Goal: Use online tool/utility: Utilize a website feature to perform a specific function

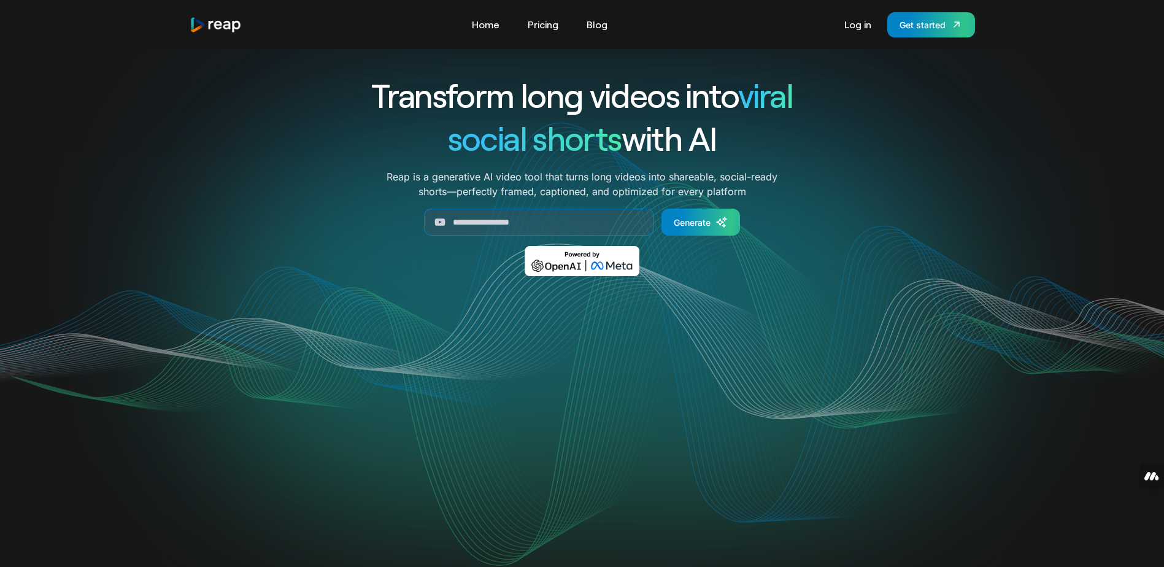
click at [207, 233] on div "Transform long videos into viral social shorts with AI Reap is a generative AI …" at bounding box center [583, 184] width 786 height 220
click at [506, 226] on input "Generate Form" at bounding box center [539, 222] width 230 height 27
click at [543, 219] on input "Generate Form" at bounding box center [539, 222] width 230 height 27
paste input "**********"
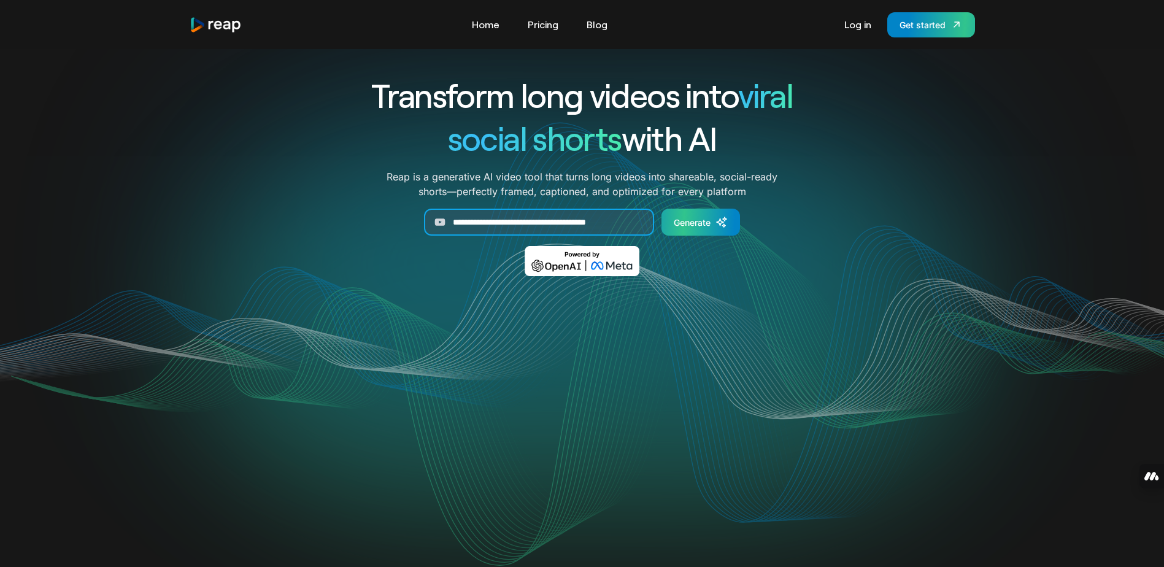
type input "**********"
click at [722, 222] on icon "Generate Form" at bounding box center [720, 222] width 7 height 7
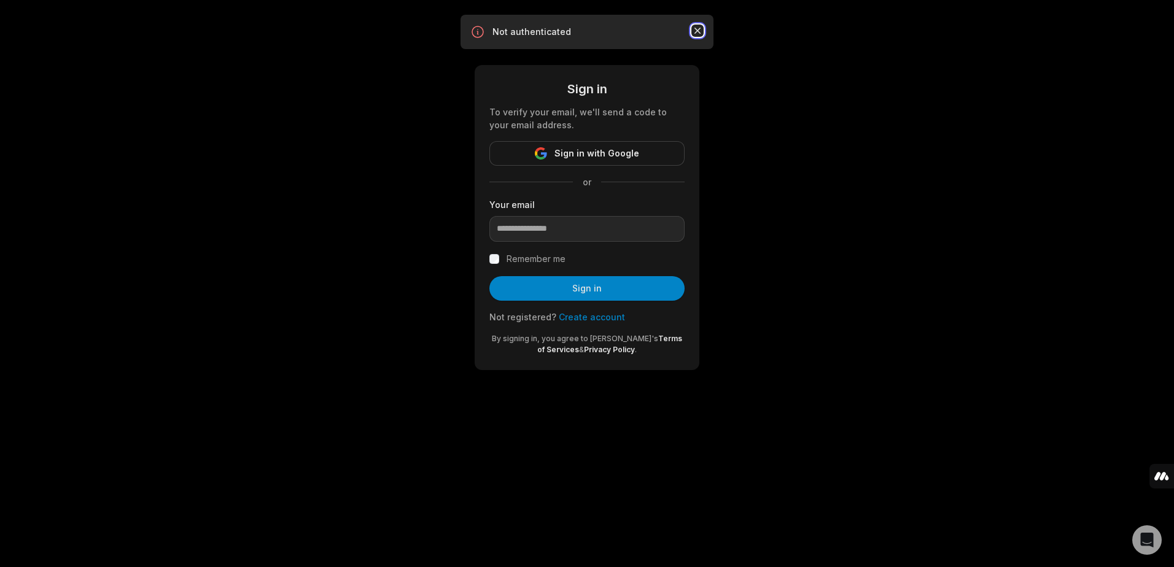
click at [700, 29] on icon "button" at bounding box center [697, 31] width 12 height 12
click at [836, 155] on div "Sign in To verify your email, we'll send a code to your email address. Sign in …" at bounding box center [587, 200] width 1174 height 400
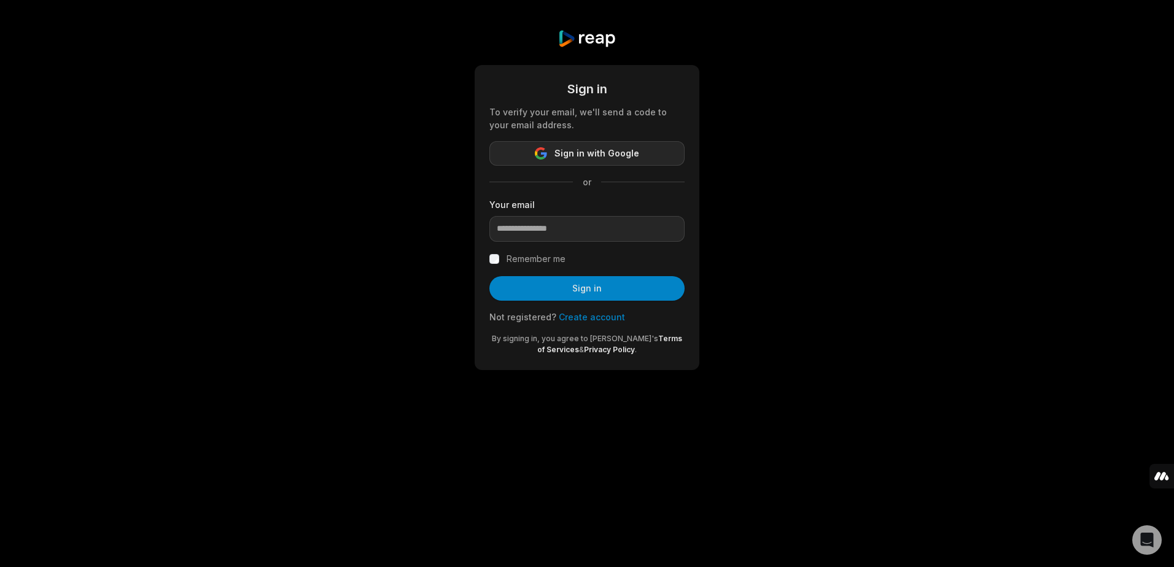
click at [576, 149] on span "Sign in with Google" at bounding box center [596, 153] width 85 height 15
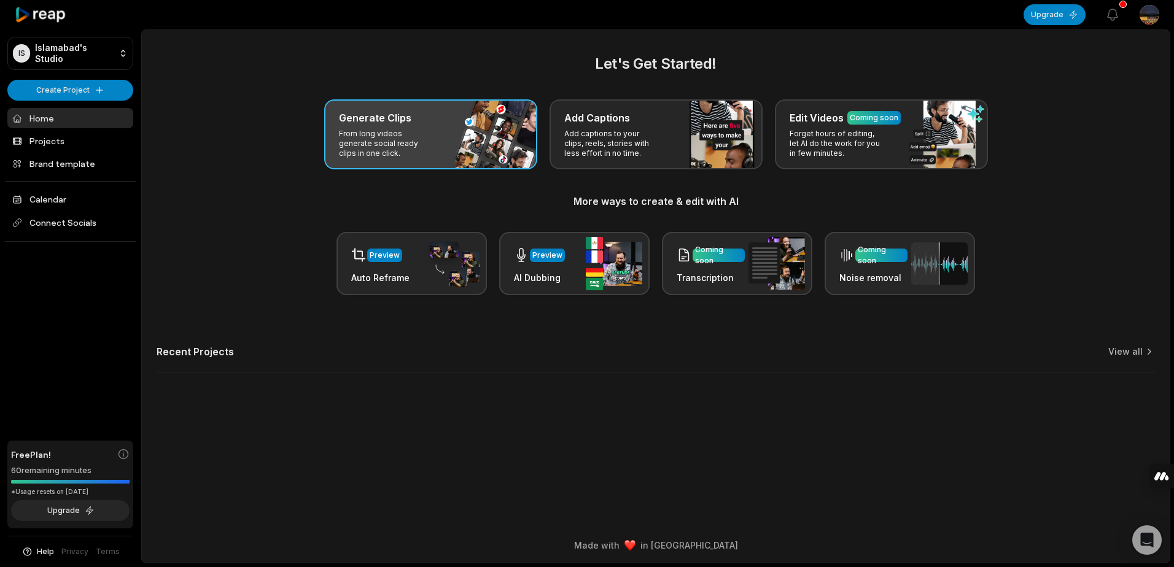
click at [392, 137] on p "From long videos generate social ready clips in one click." at bounding box center [386, 143] width 95 height 29
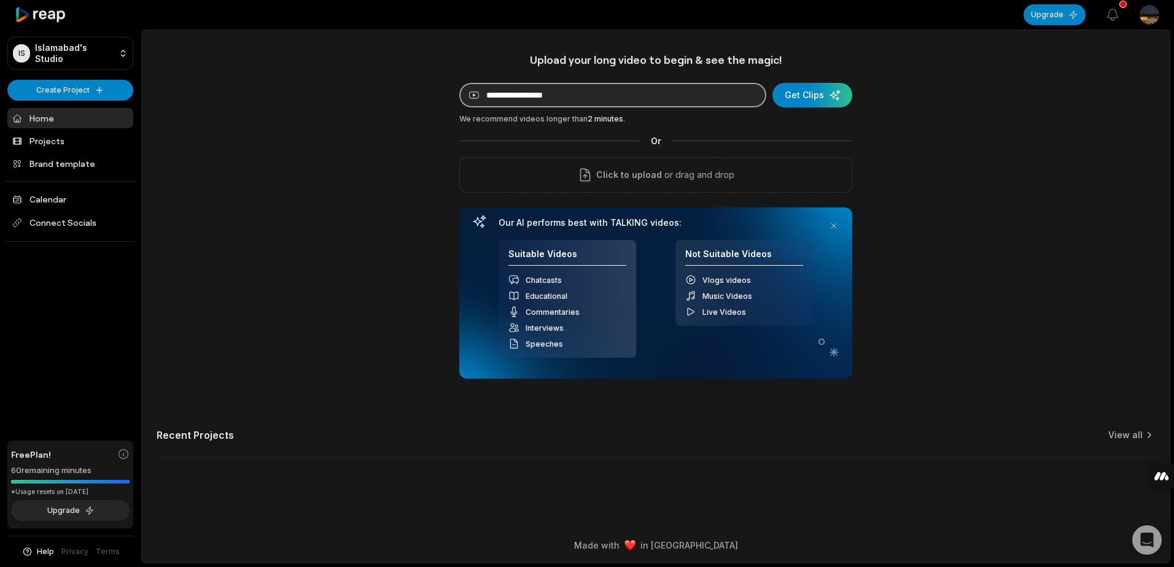
click at [545, 88] on input at bounding box center [612, 95] width 307 height 25
paste input "**********"
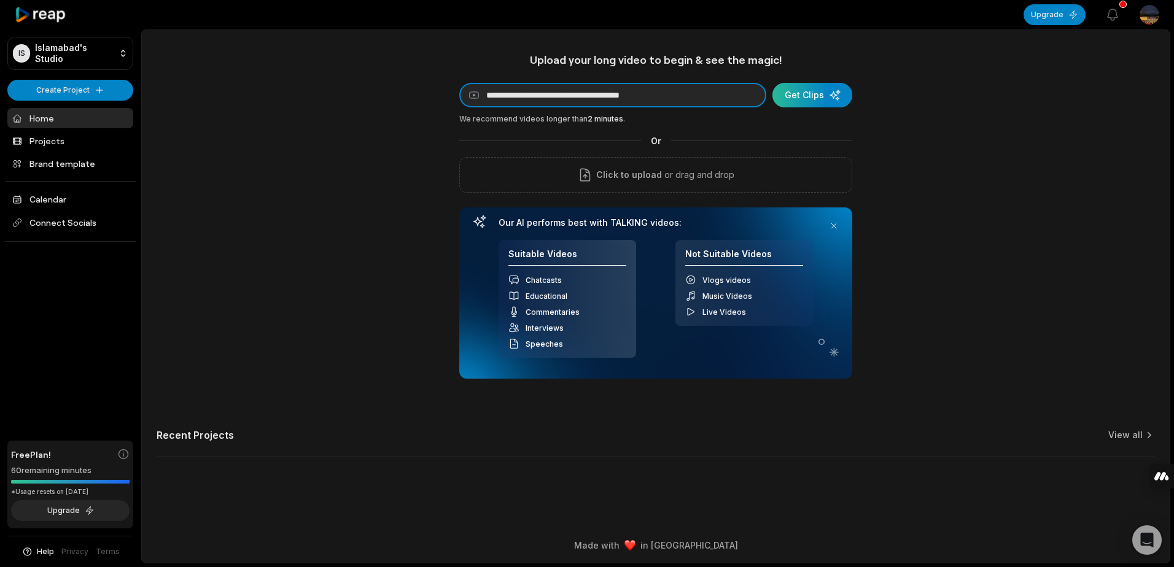
type input "**********"
click at [807, 91] on div "submit" at bounding box center [812, 95] width 80 height 25
click at [1114, 18] on icon "button" at bounding box center [1112, 14] width 15 height 15
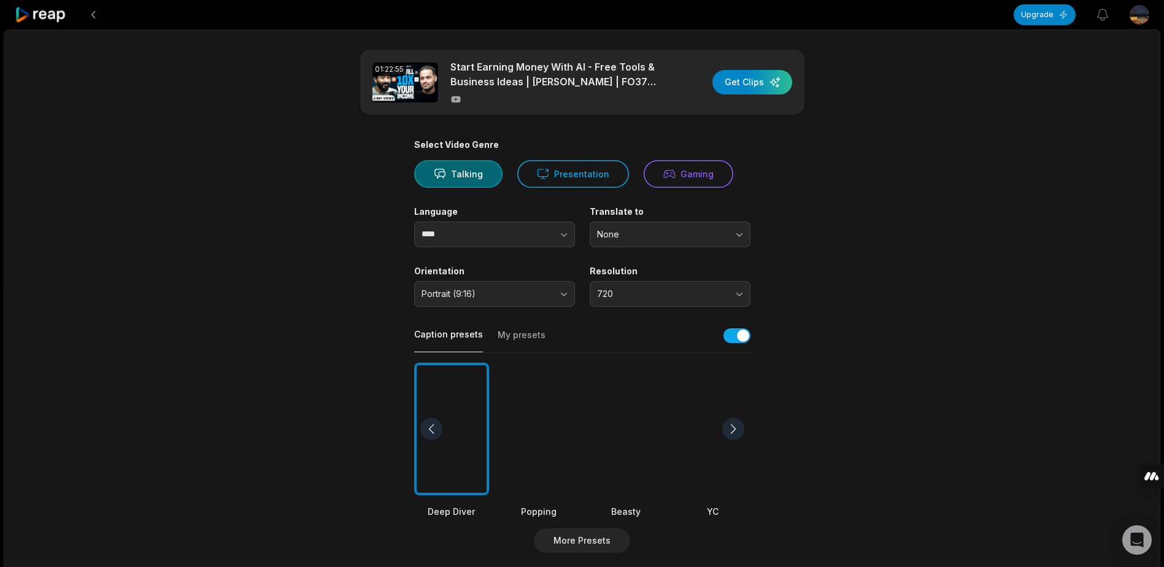
click at [912, 414] on div "01:22:55 Start Earning Money With AI - Free Tools & Business Ideas | Vaibhav Si…" at bounding box center [582, 457] width 1157 height 857
click at [751, 83] on div "button" at bounding box center [753, 82] width 80 height 25
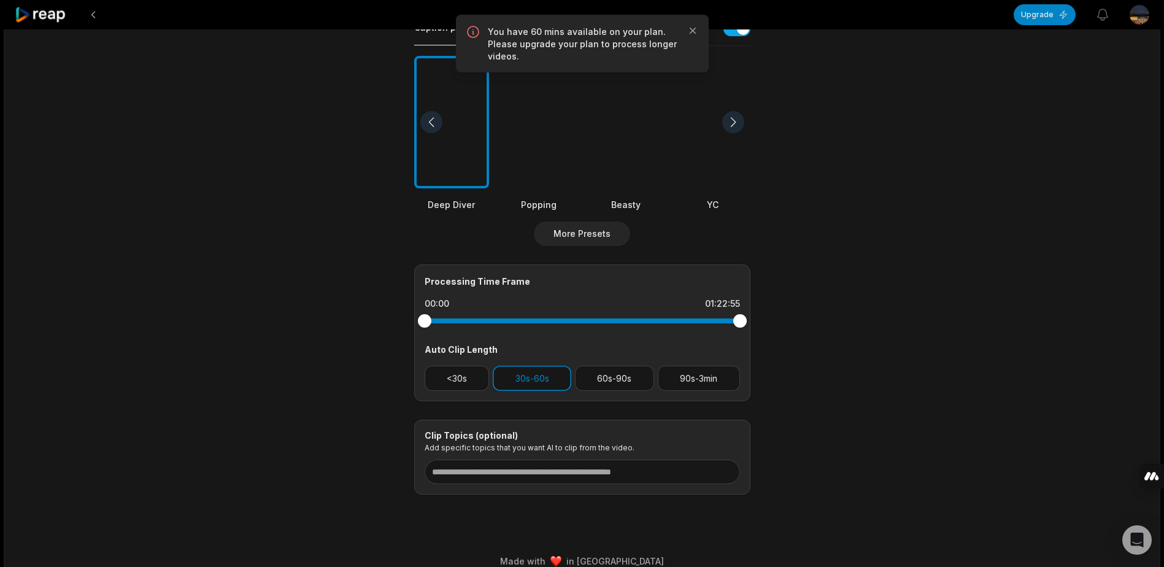
scroll to position [323, 0]
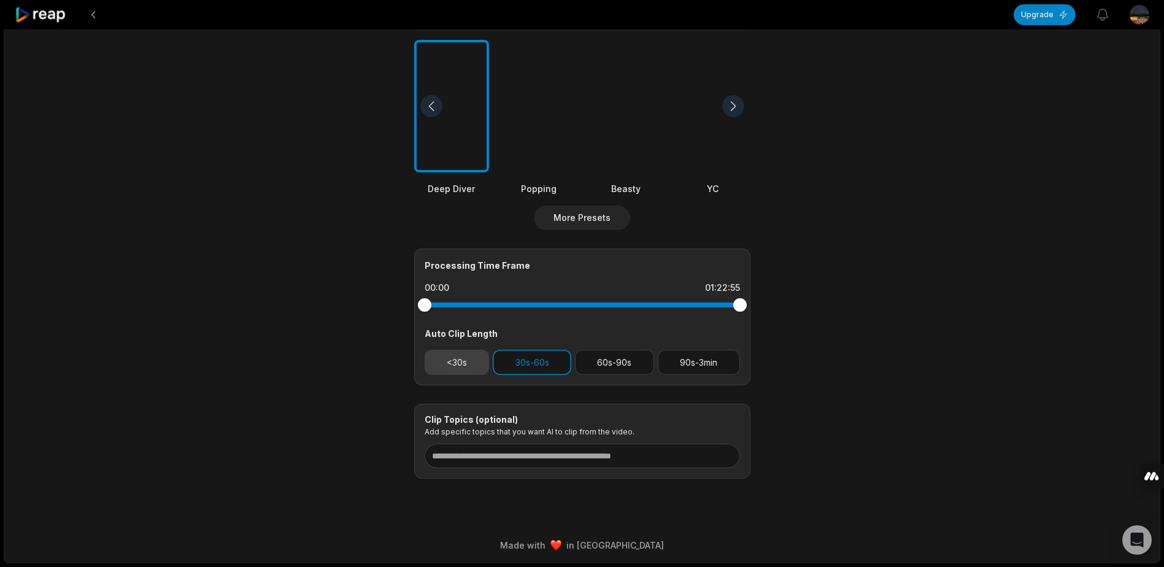
click at [471, 359] on button "<30s" at bounding box center [457, 362] width 65 height 25
drag, startPoint x: 740, startPoint y: 303, endPoint x: 558, endPoint y: 314, distance: 182.0
click at [558, 314] on div at bounding box center [583, 305] width 316 height 22
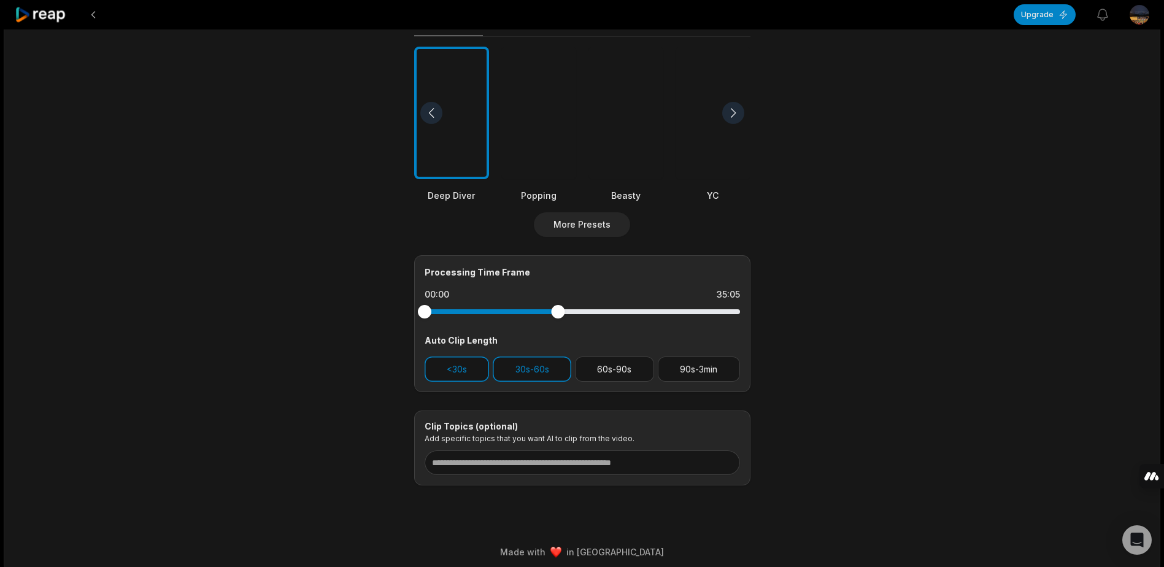
scroll to position [0, 0]
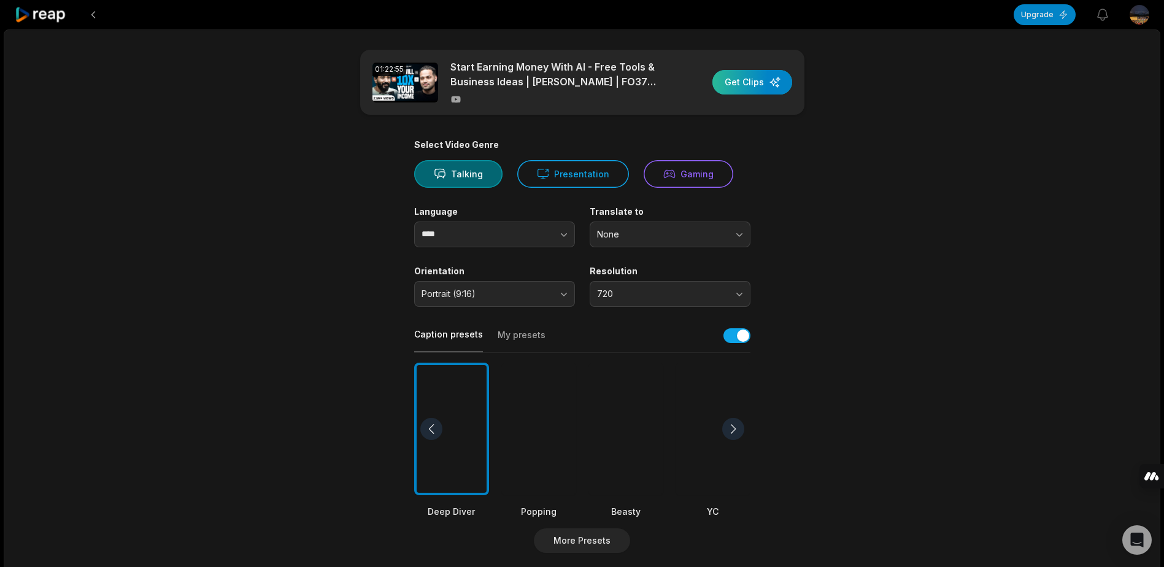
click at [774, 76] on div "button" at bounding box center [753, 82] width 80 height 25
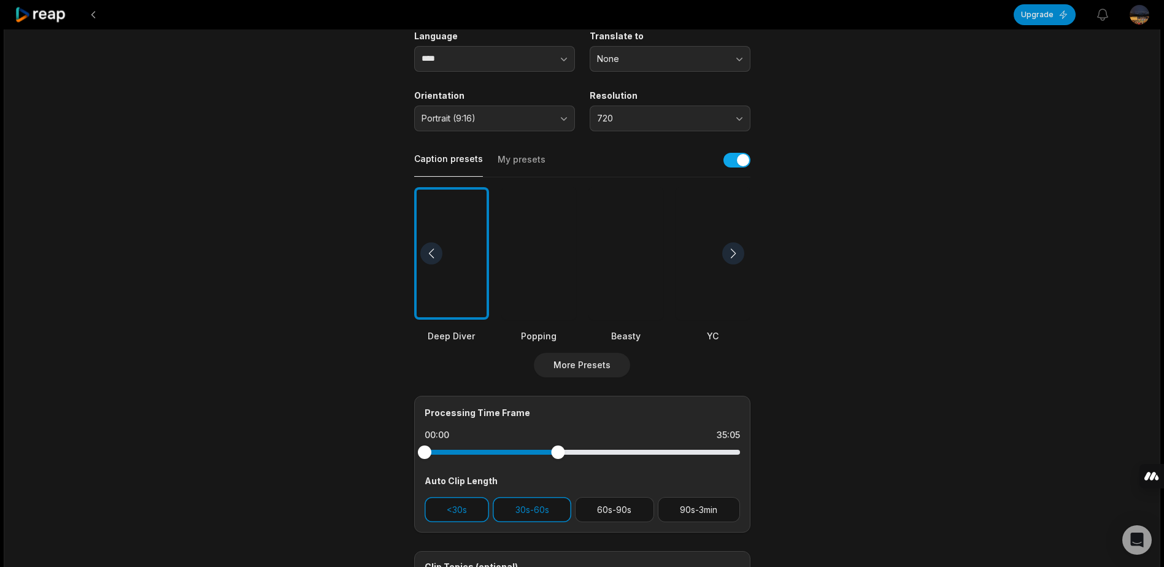
scroll to position [204, 0]
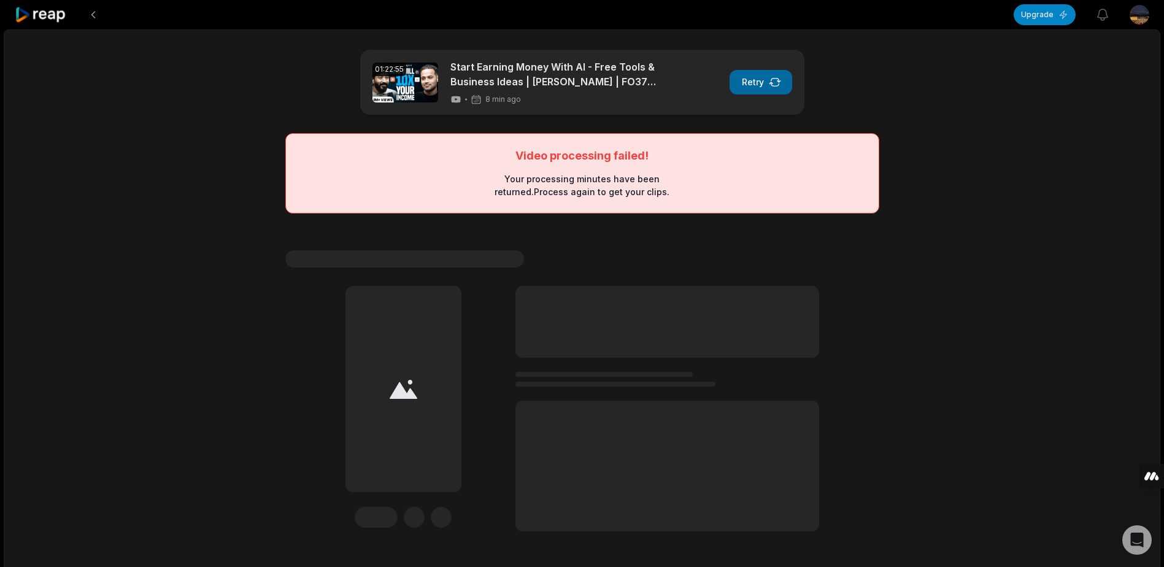
click at [759, 85] on button "Retry" at bounding box center [761, 82] width 63 height 25
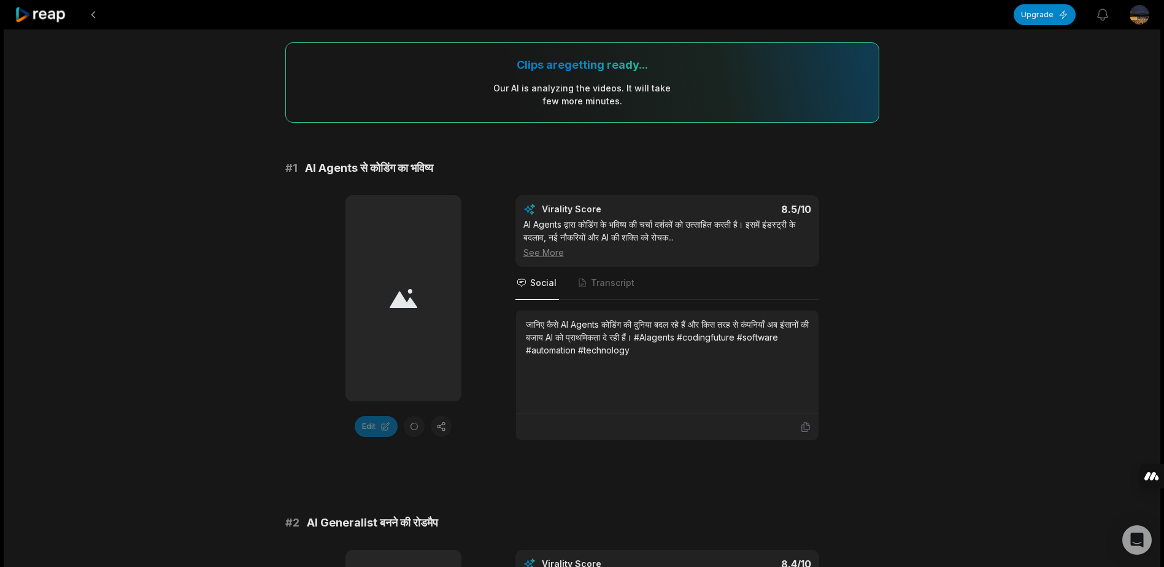
scroll to position [204, 0]
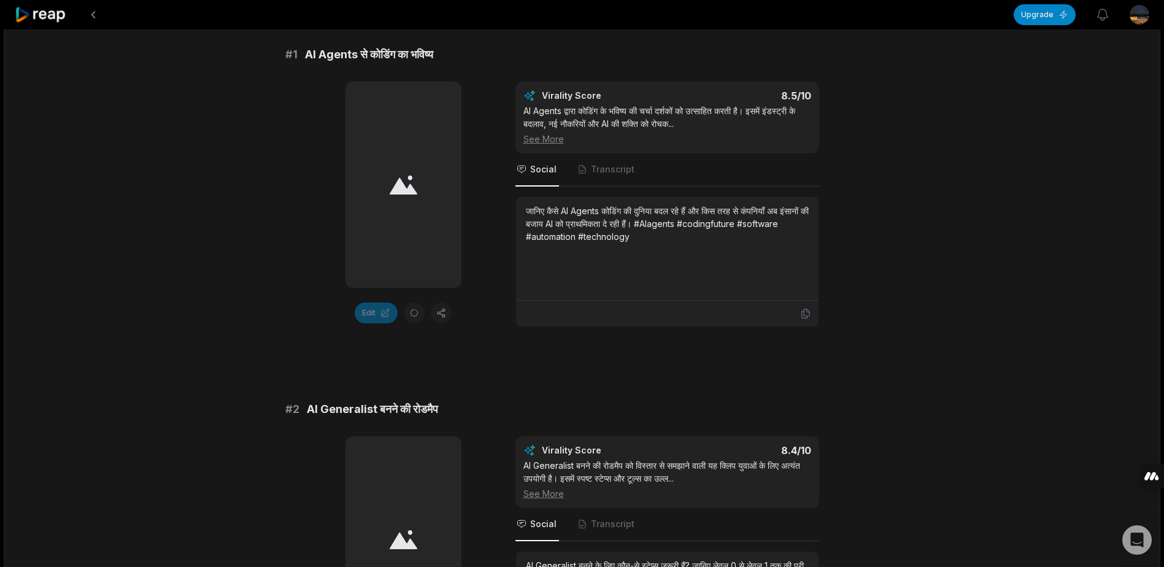
click at [404, 190] on icon at bounding box center [404, 185] width 28 height 19
click at [527, 169] on span "Social" at bounding box center [538, 169] width 44 height 33
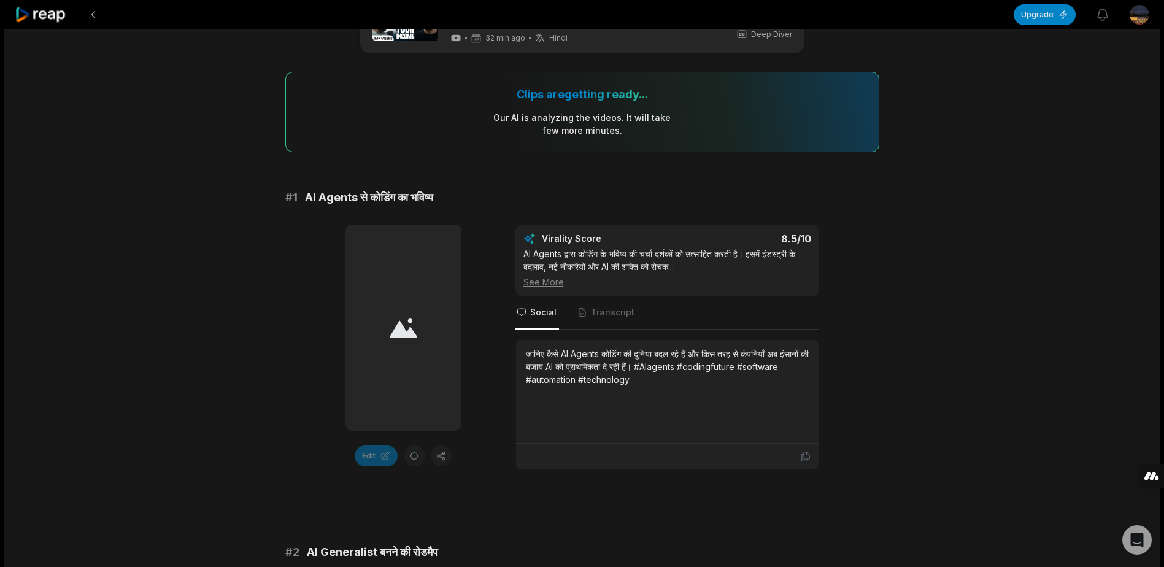
scroll to position [0, 0]
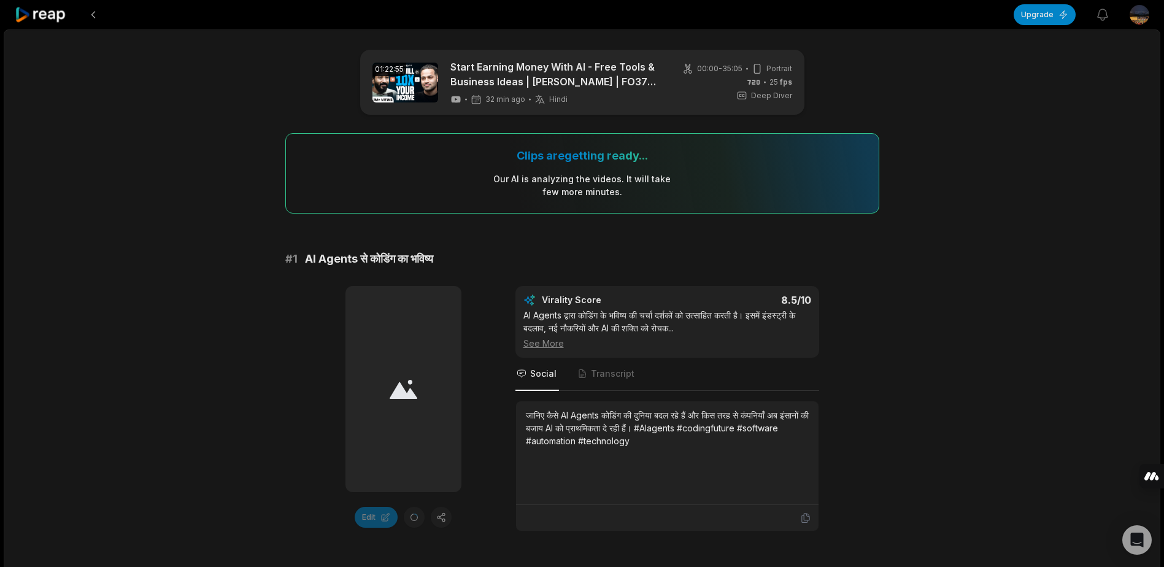
click at [400, 379] on icon at bounding box center [404, 389] width 28 height 20
click at [399, 379] on icon at bounding box center [404, 389] width 28 height 20
click at [735, 303] on div "8.5 /10" at bounding box center [746, 300] width 132 height 12
click at [393, 373] on div at bounding box center [404, 389] width 116 height 206
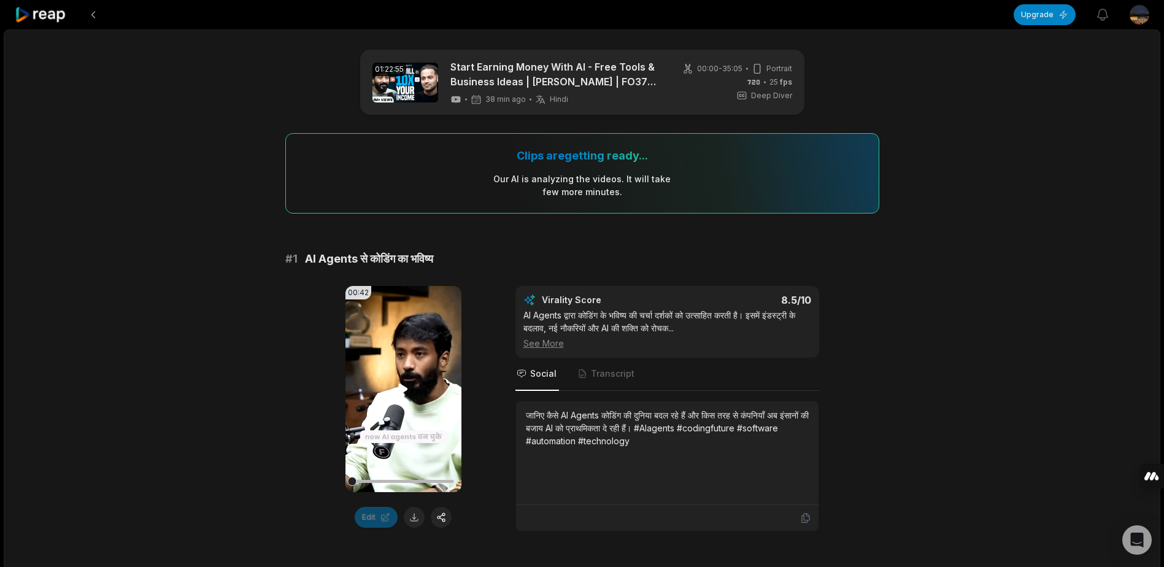
click at [402, 386] on icon at bounding box center [403, 389] width 9 height 10
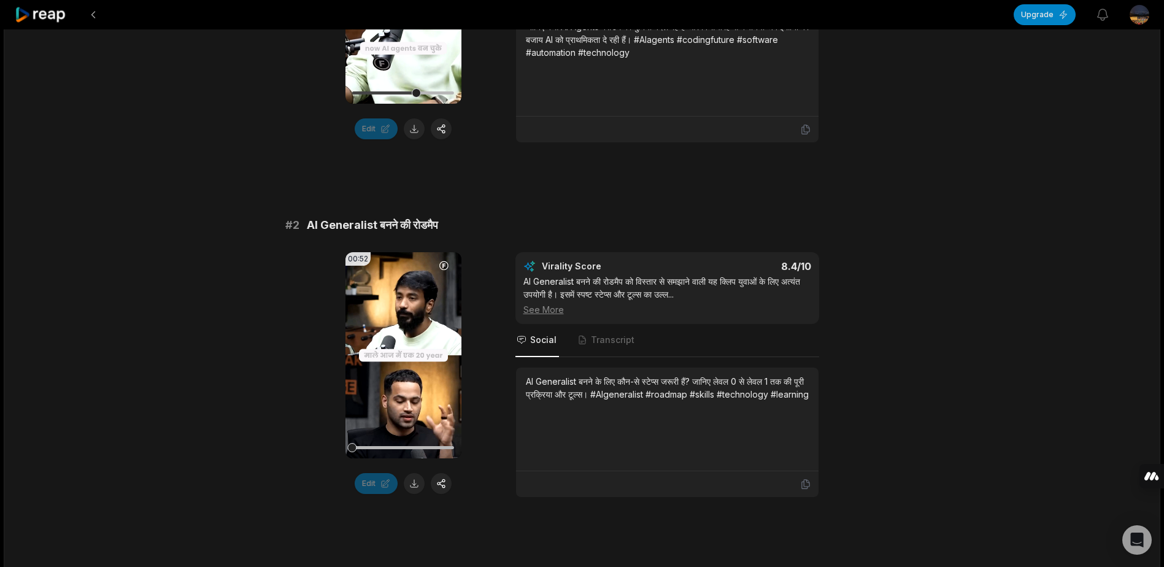
scroll to position [511, 0]
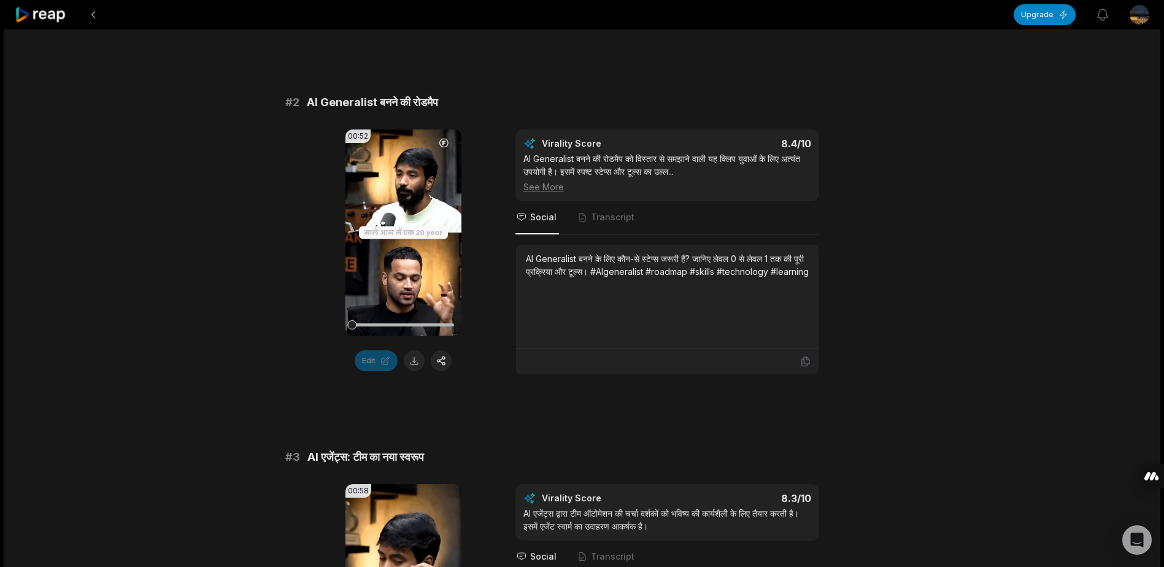
click at [314, 308] on div "00:52 Your browser does not support mp4 format. Edit Virality Score 8.4 /10 AI …" at bounding box center [582, 253] width 594 height 246
click at [398, 233] on icon at bounding box center [403, 232] width 15 height 15
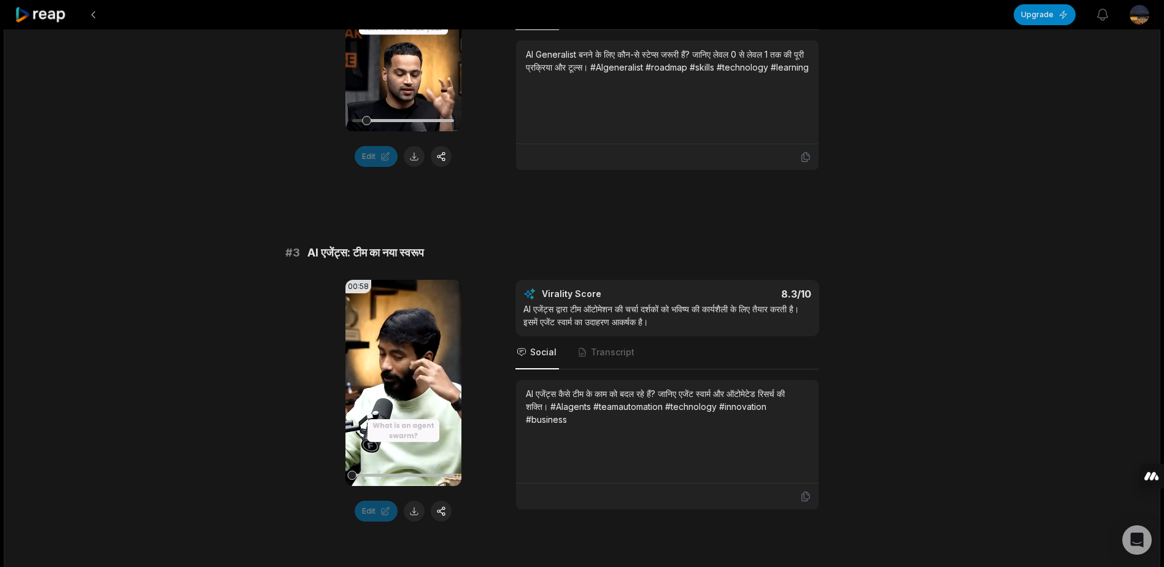
scroll to position [716, 0]
click at [419, 381] on video "Your browser does not support mp4 format." at bounding box center [404, 382] width 116 height 206
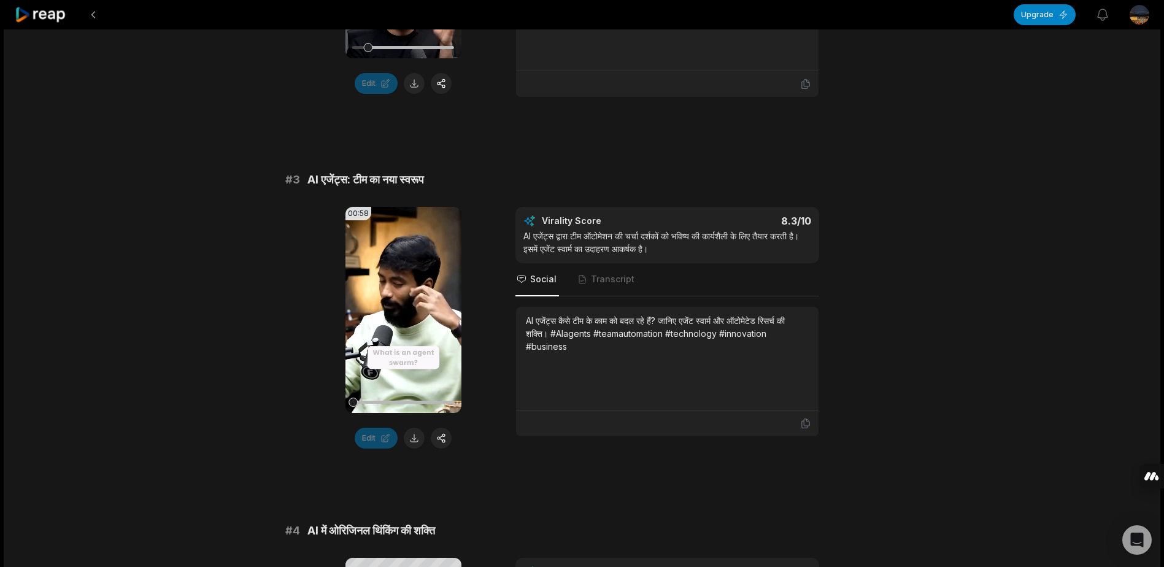
scroll to position [818, 0]
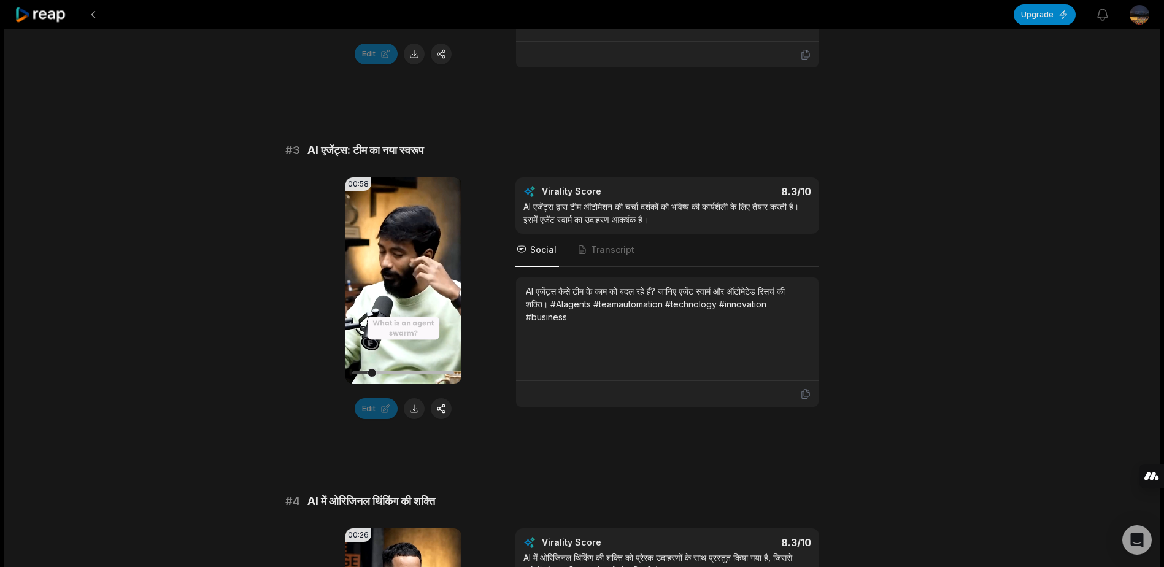
click at [347, 152] on span "AI एजेंट्स: टीम का नया स्वरूप" at bounding box center [366, 150] width 117 height 17
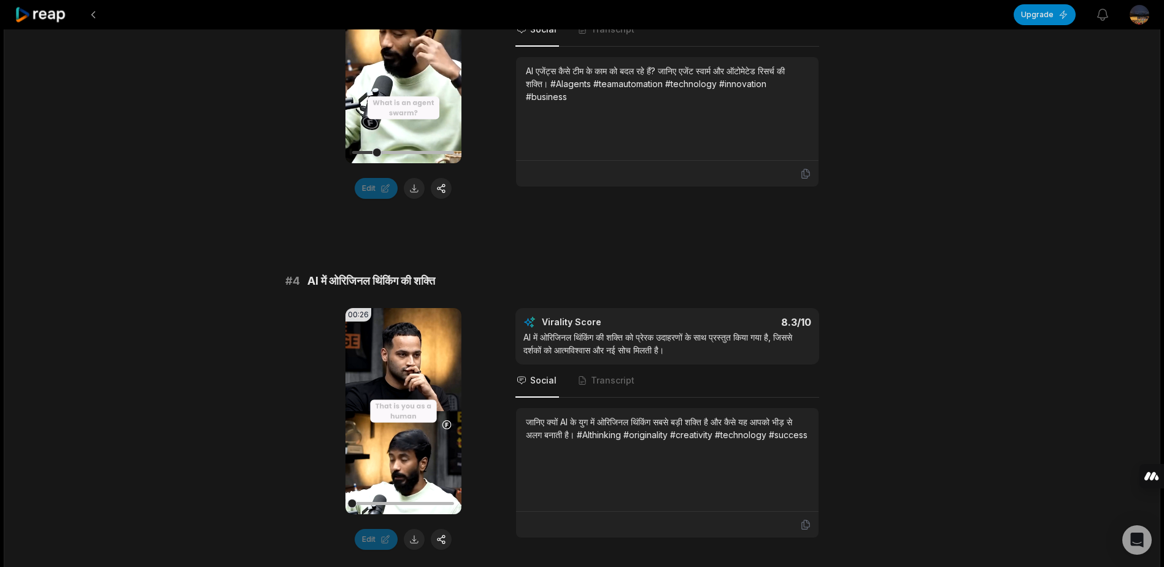
scroll to position [1125, 0]
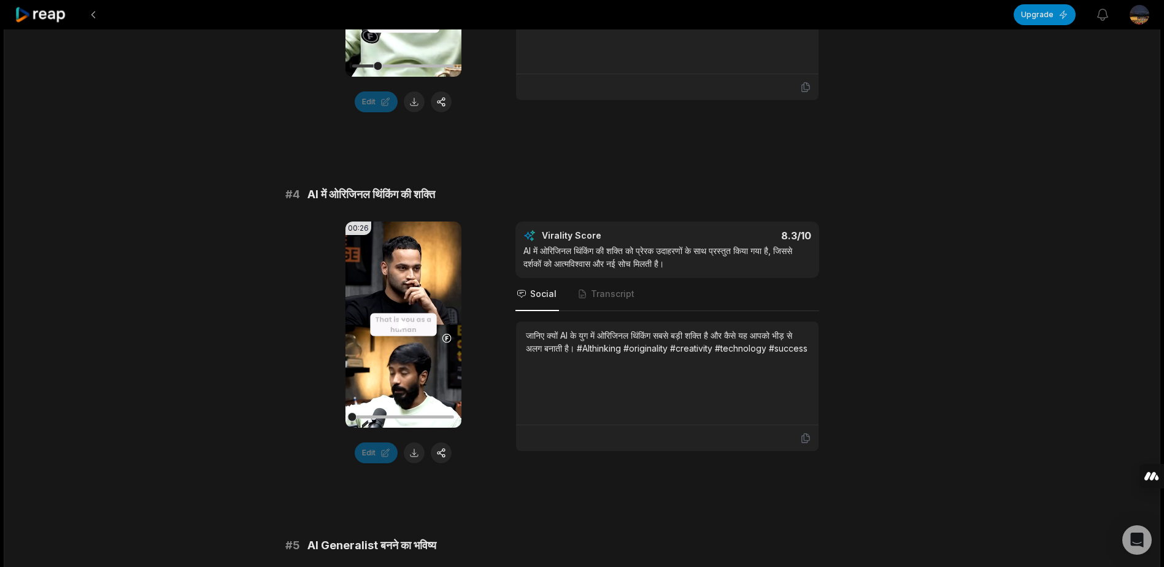
click at [397, 326] on icon at bounding box center [403, 324] width 15 height 15
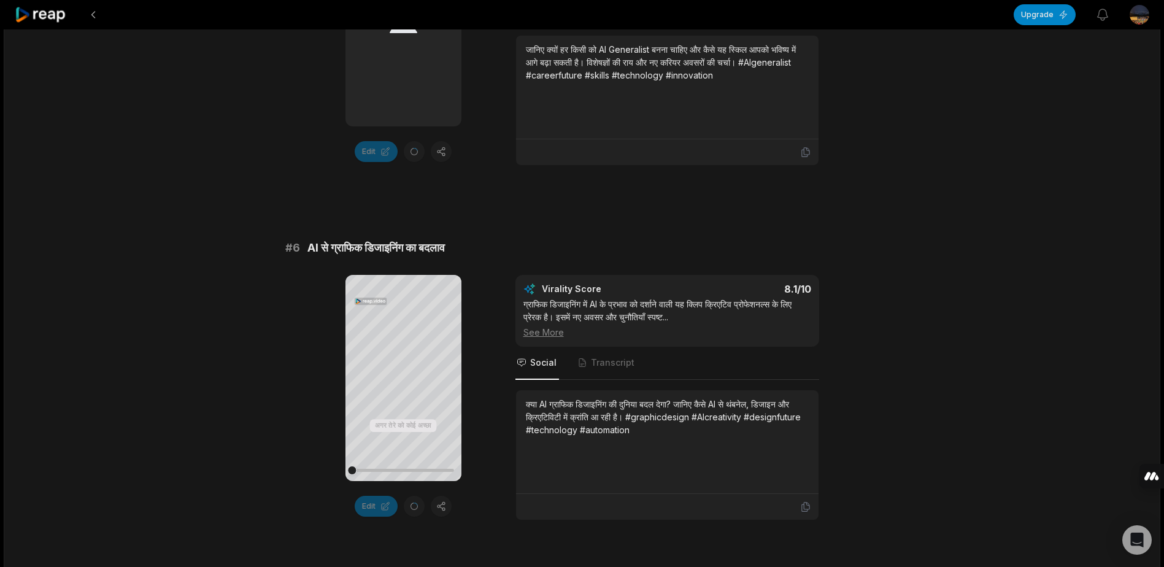
scroll to position [1842, 0]
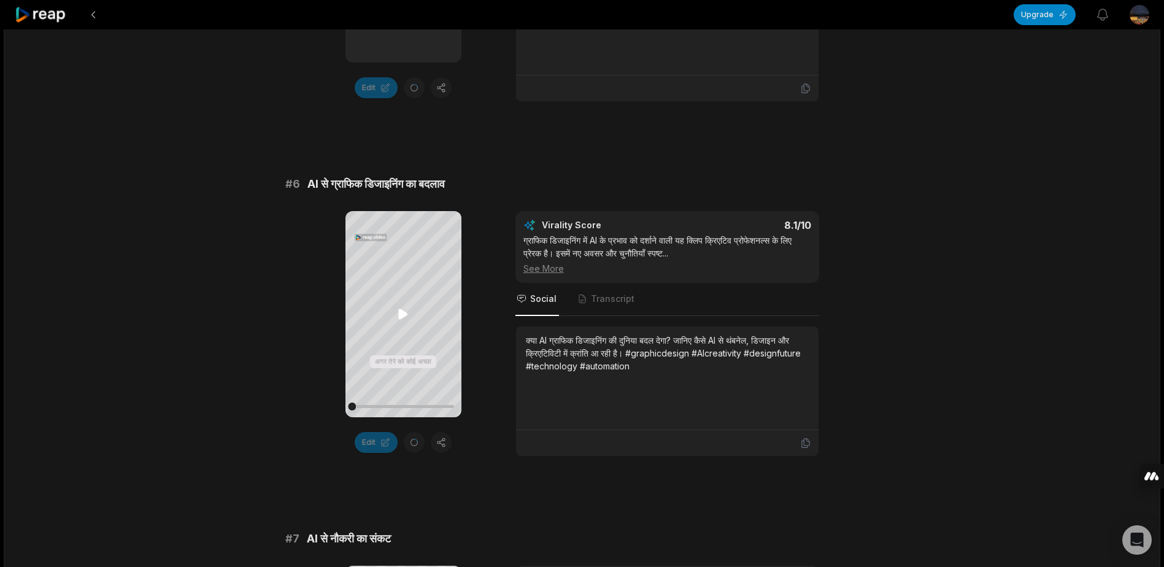
click at [405, 317] on icon at bounding box center [403, 314] width 15 height 15
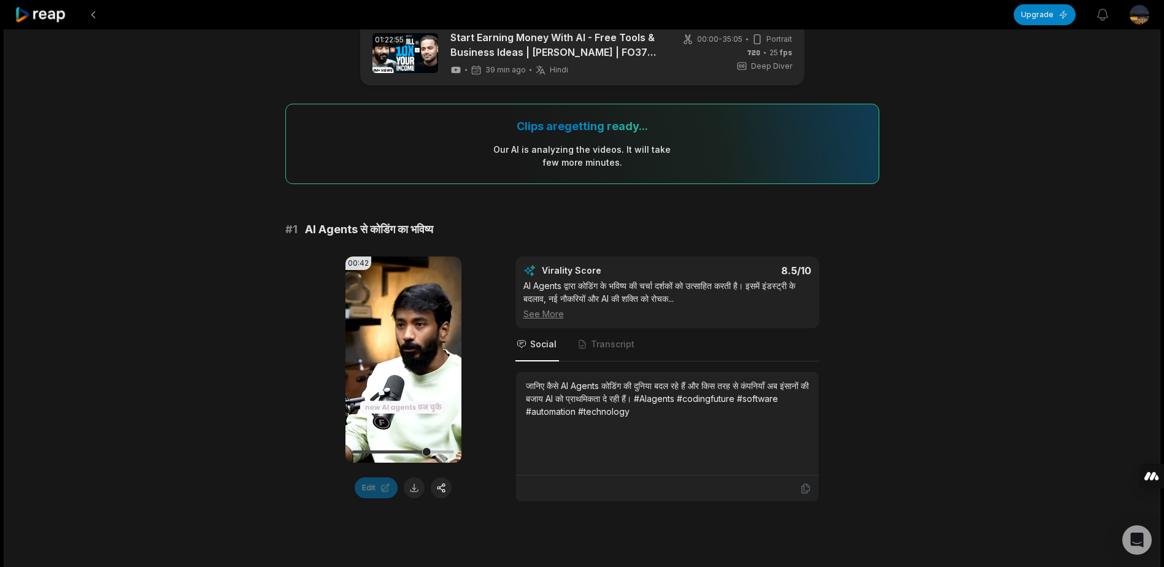
scroll to position [0, 0]
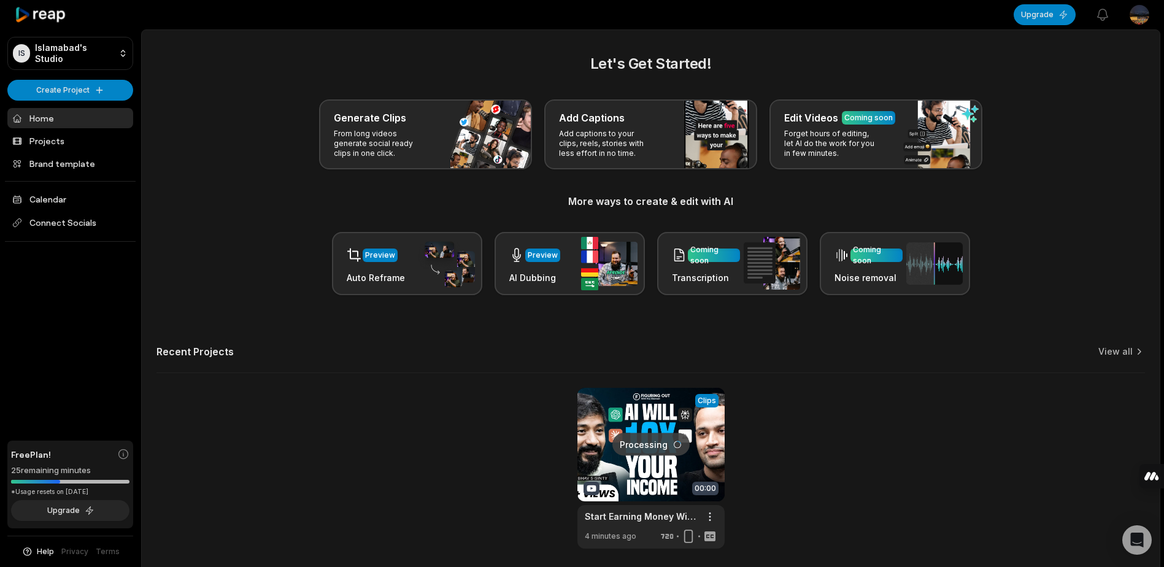
click at [59, 12] on icon at bounding box center [41, 15] width 52 height 17
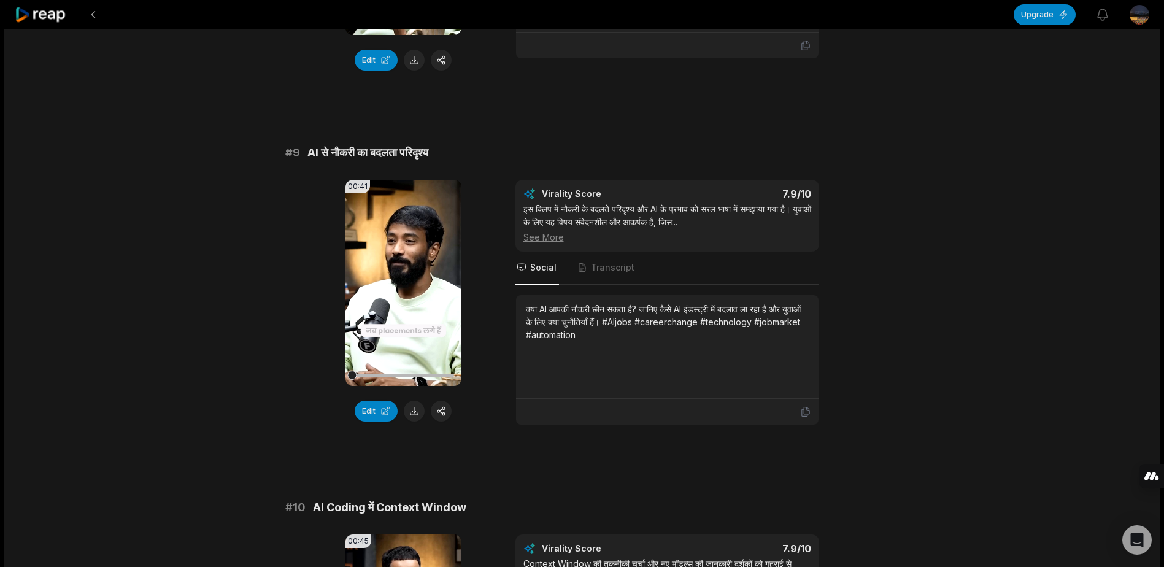
scroll to position [3166, 0]
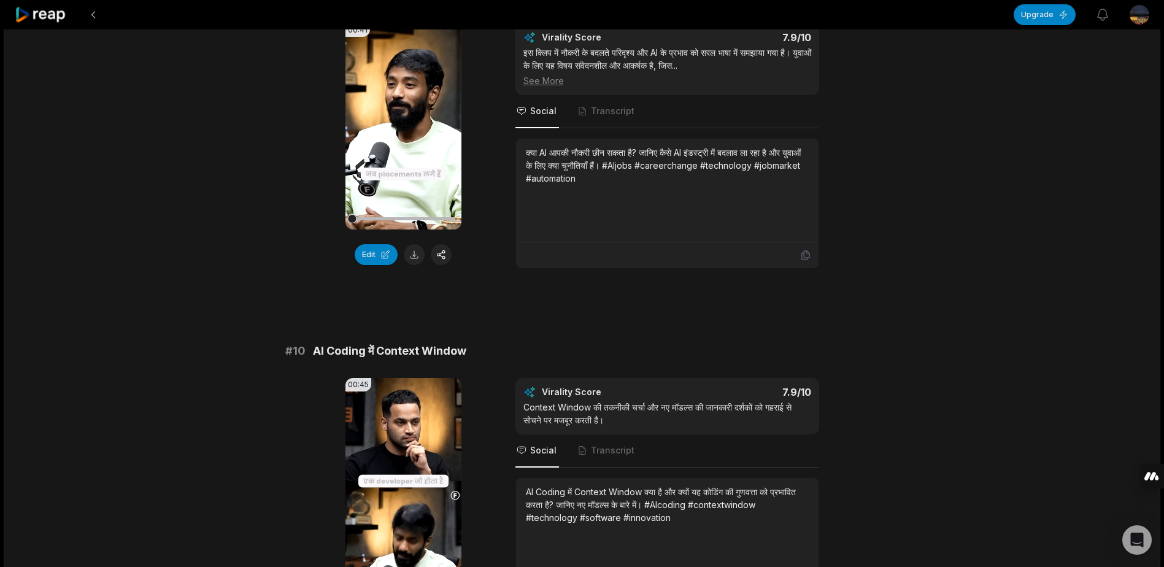
scroll to position [2757, 0]
